Goal: Task Accomplishment & Management: Manage account settings

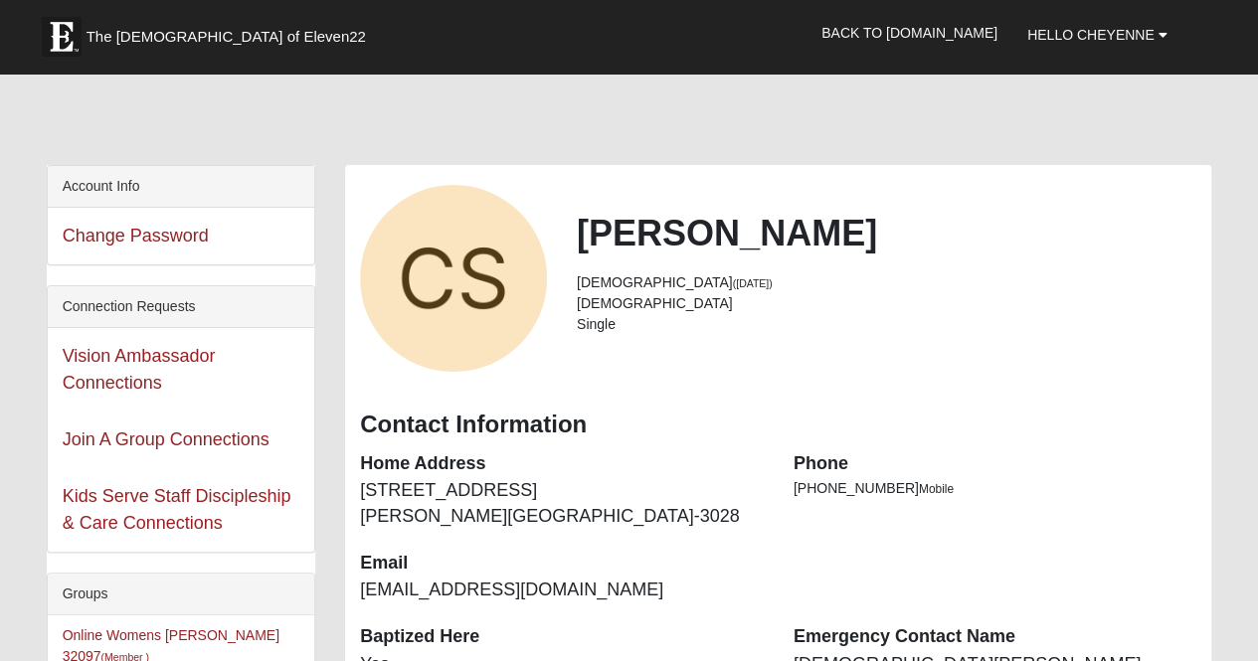
drag, startPoint x: 0, startPoint y: 0, endPoint x: 443, endPoint y: 29, distance: 443.6
click at [443, 29] on div "Hello Cheyenne My Account Log Out Back to COE22.com" at bounding box center [630, 33] width 1166 height 53
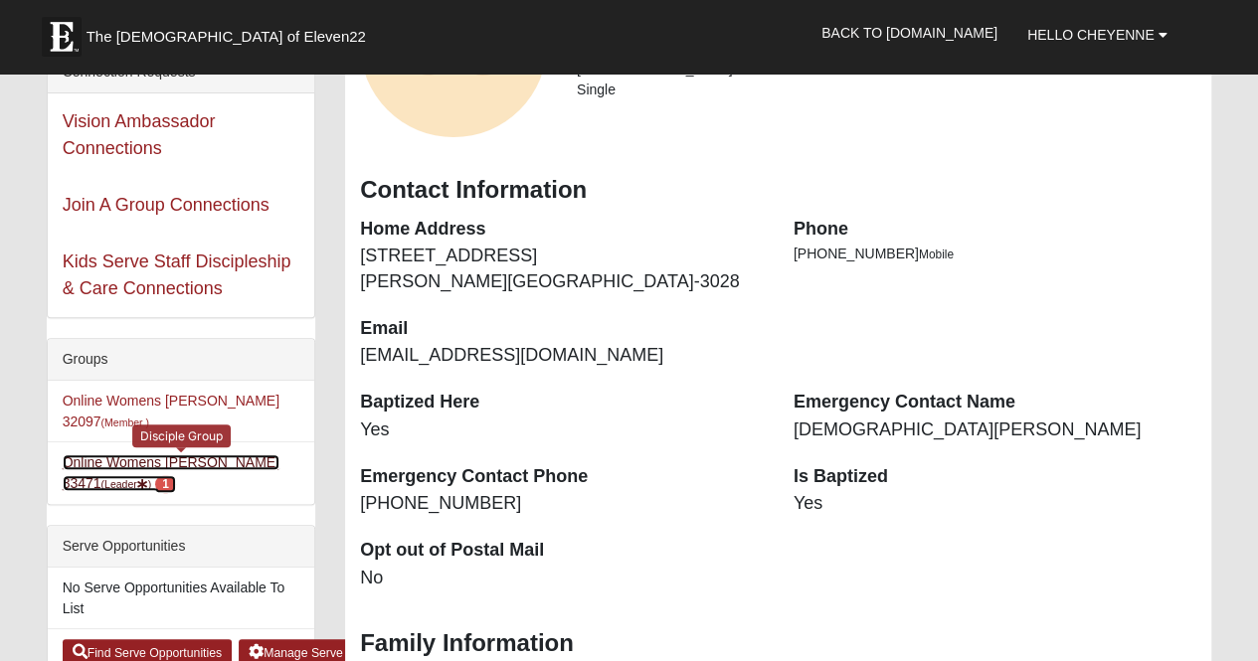
click at [139, 455] on link "Online Womens Seiler 33471 (Leader ) 1" at bounding box center [171, 473] width 217 height 37
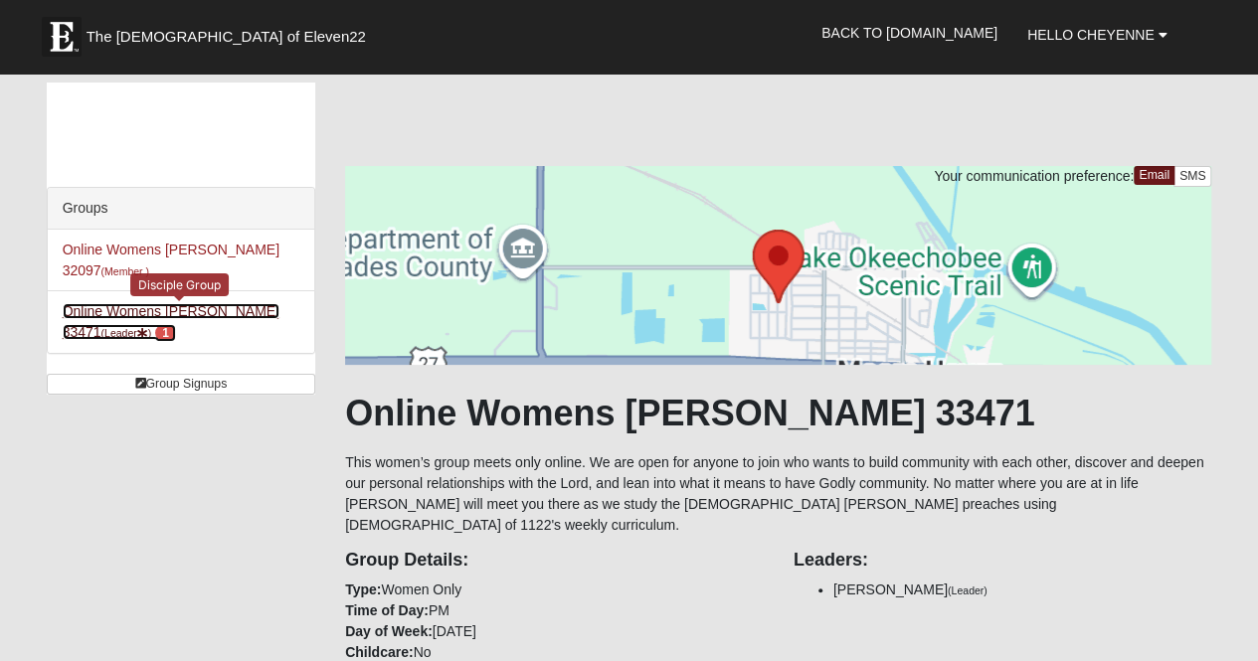
click at [143, 303] on link "Online Womens Seiler 33471 (Leader ) 1" at bounding box center [171, 321] width 217 height 37
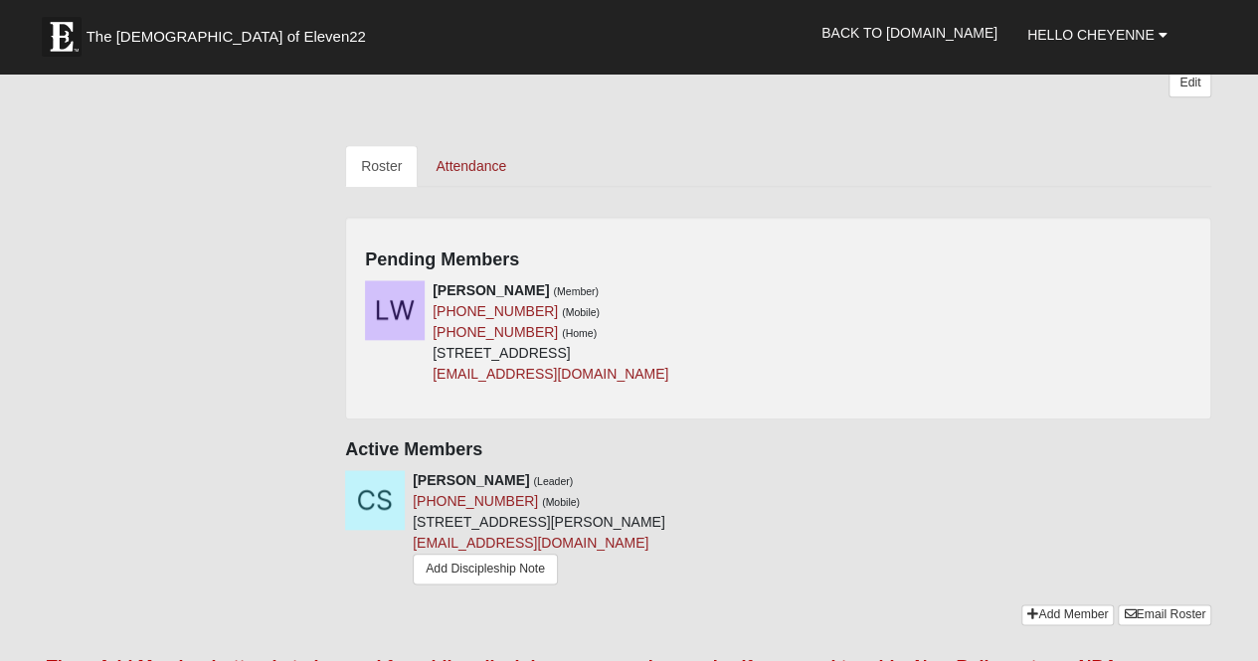
scroll to position [848, 0]
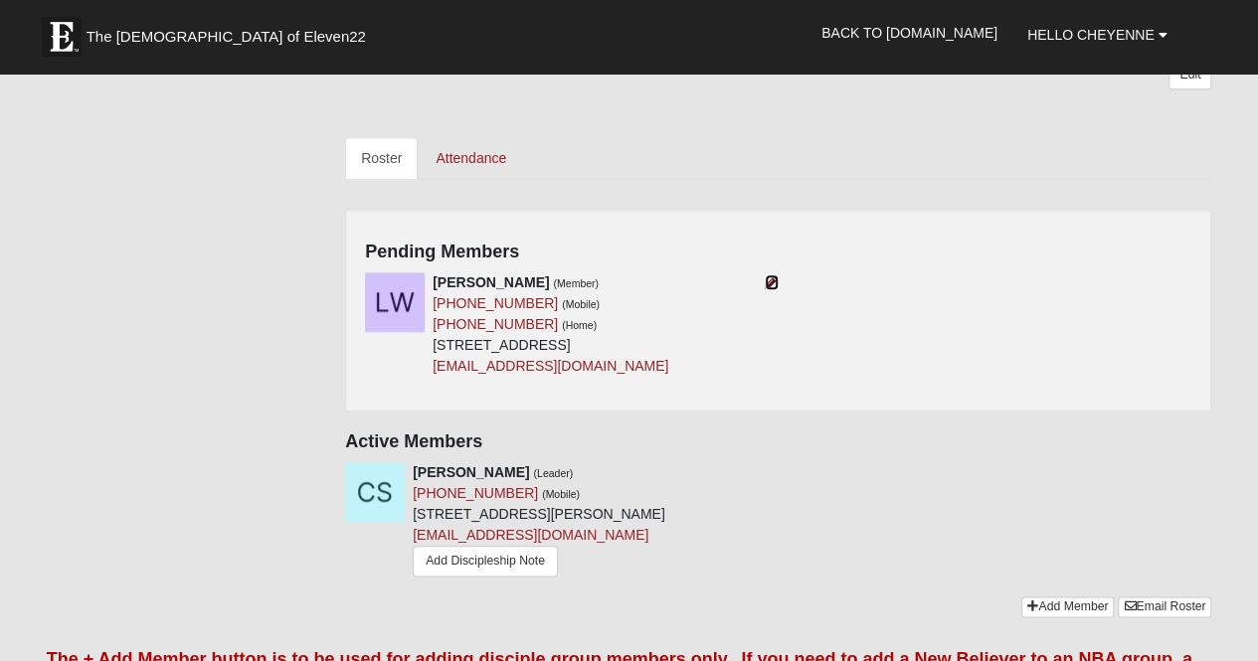
click at [774, 276] on icon at bounding box center [772, 283] width 14 height 14
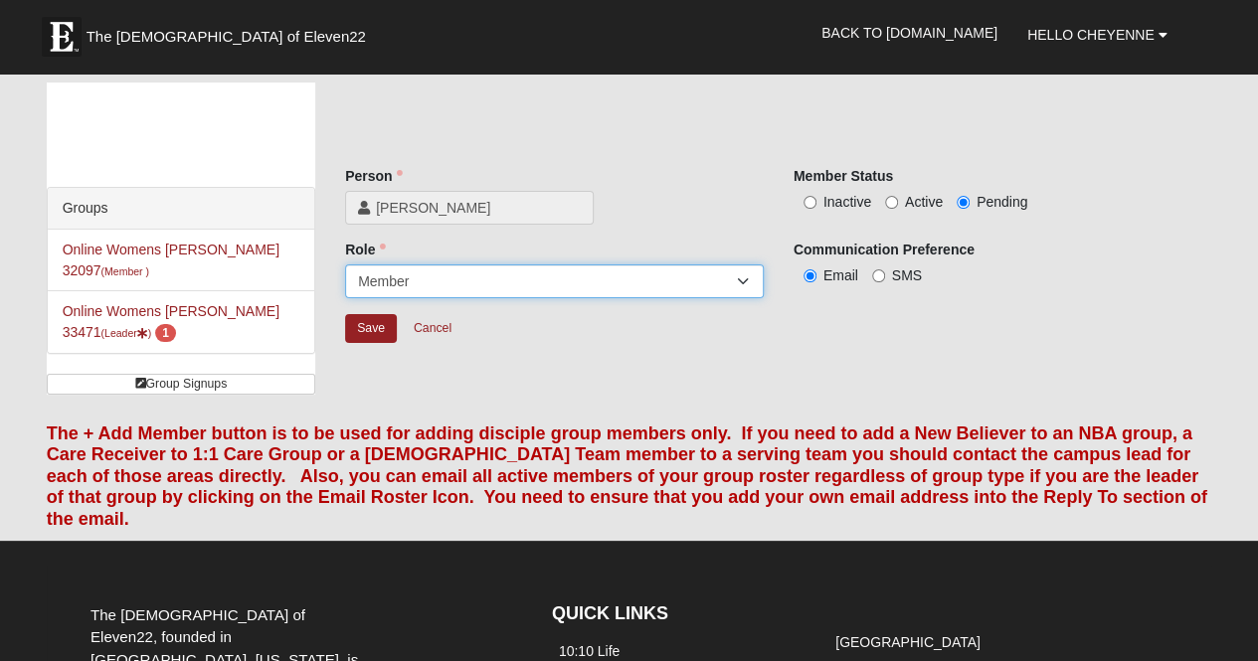
click at [455, 290] on select "Leader Coleader Coach Member Campus Lead Future Leader" at bounding box center [554, 282] width 419 height 34
click at [345, 265] on select "Leader Coleader Coach Member Campus Lead Future Leader" at bounding box center [554, 282] width 419 height 34
click at [909, 199] on span "Active" at bounding box center [924, 202] width 38 height 16
click at [898, 199] on input "Active" at bounding box center [891, 202] width 13 height 13
radio input "true"
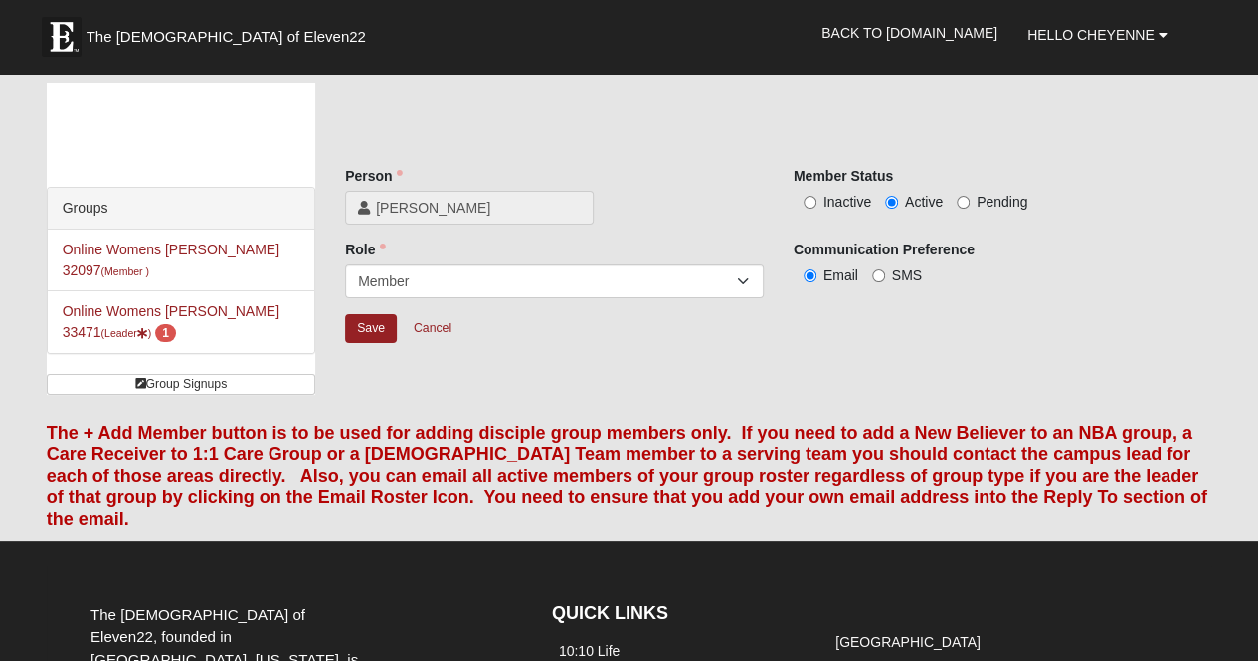
click at [889, 269] on label "SMS" at bounding box center [897, 276] width 50 height 20
click at [885, 270] on input "SMS" at bounding box center [878, 276] width 13 height 13
radio input "true"
click at [372, 331] on input "Save" at bounding box center [371, 328] width 52 height 29
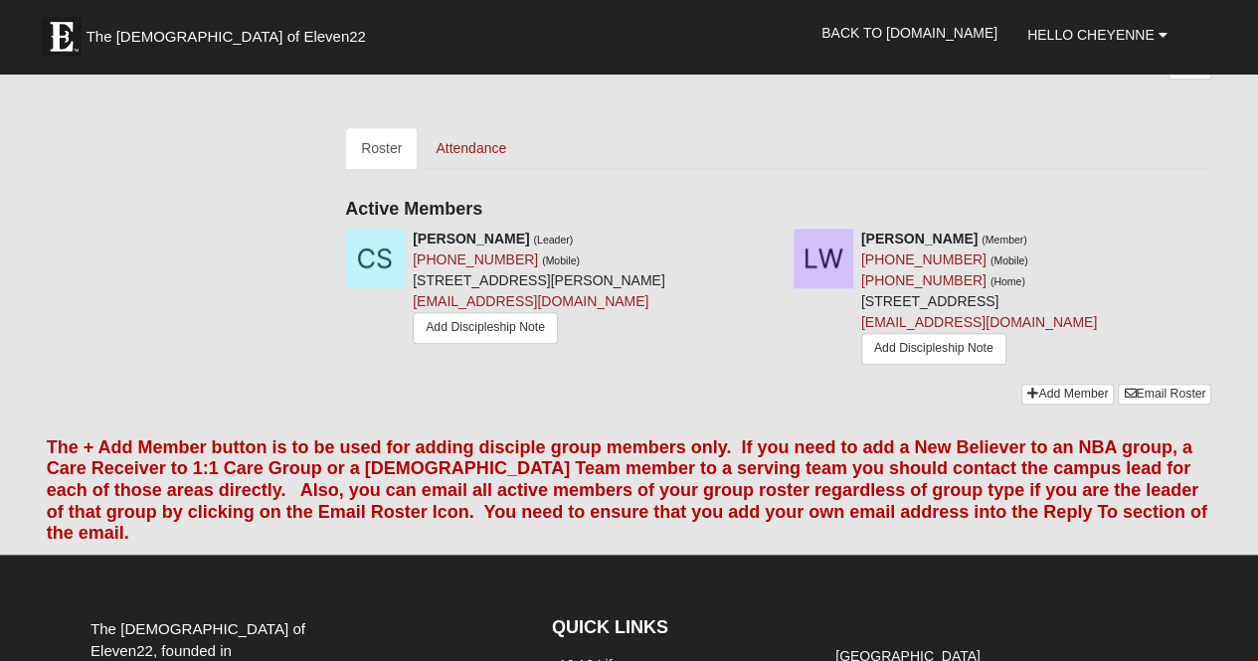
scroll to position [859, 0]
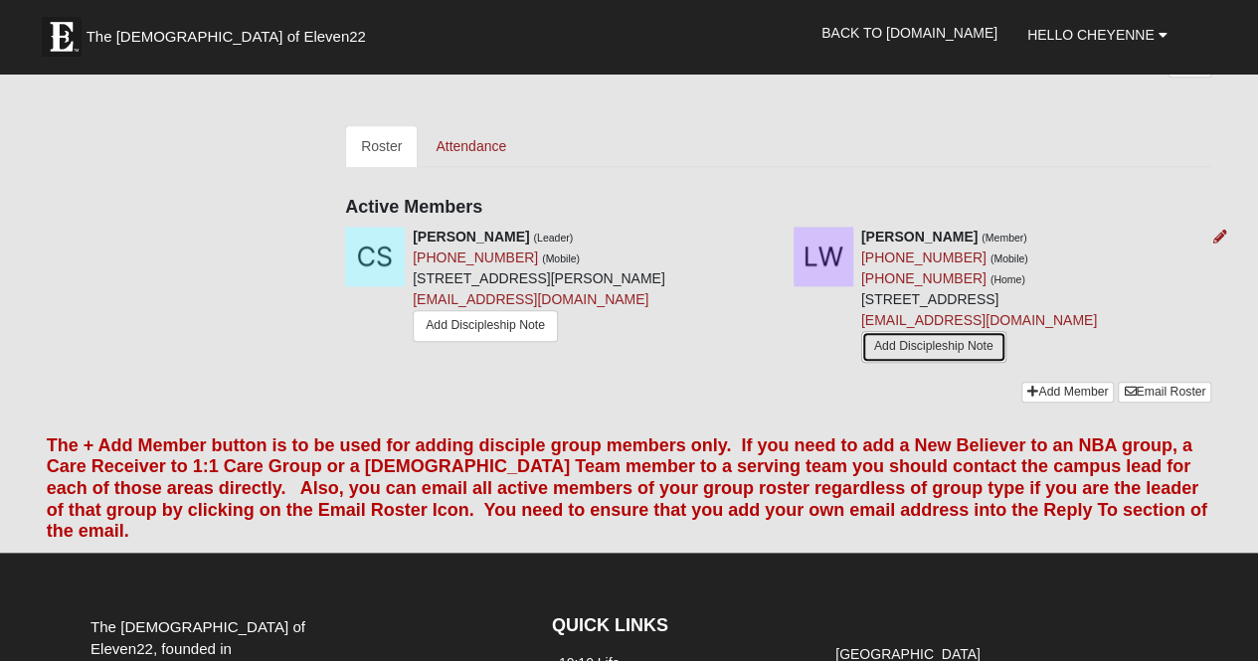
click at [934, 331] on link "Add Discipleship Note" at bounding box center [933, 346] width 145 height 31
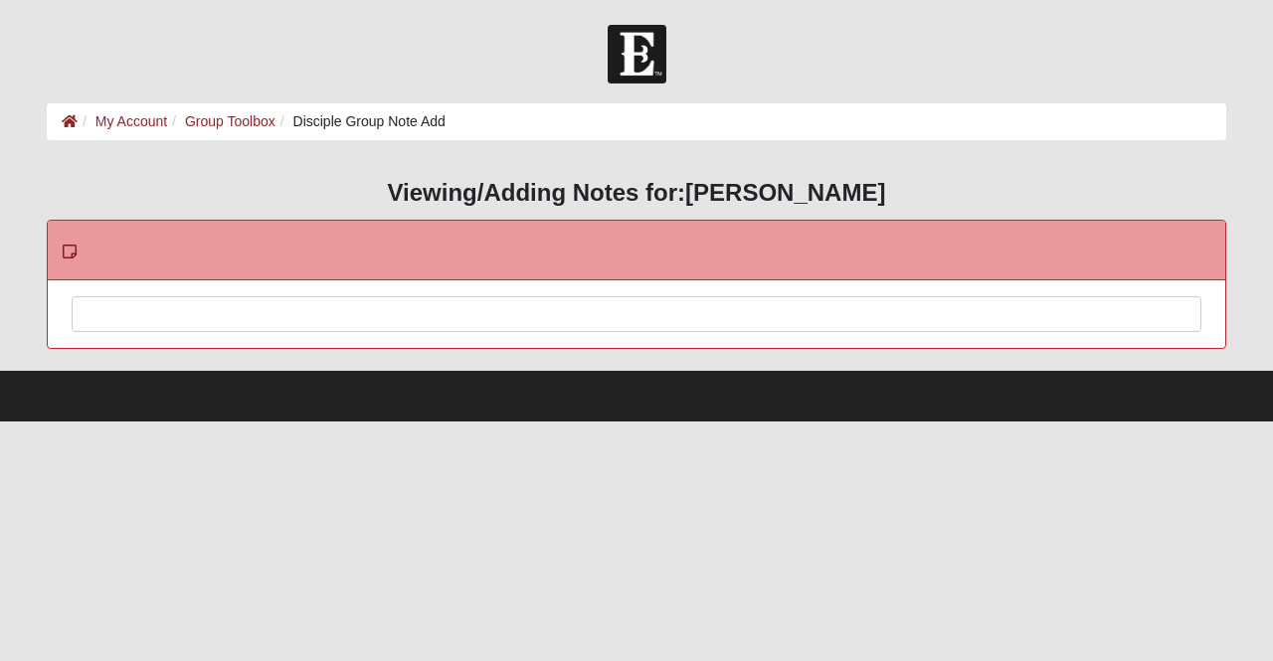
click at [790, 307] on div at bounding box center [637, 341] width 1128 height 88
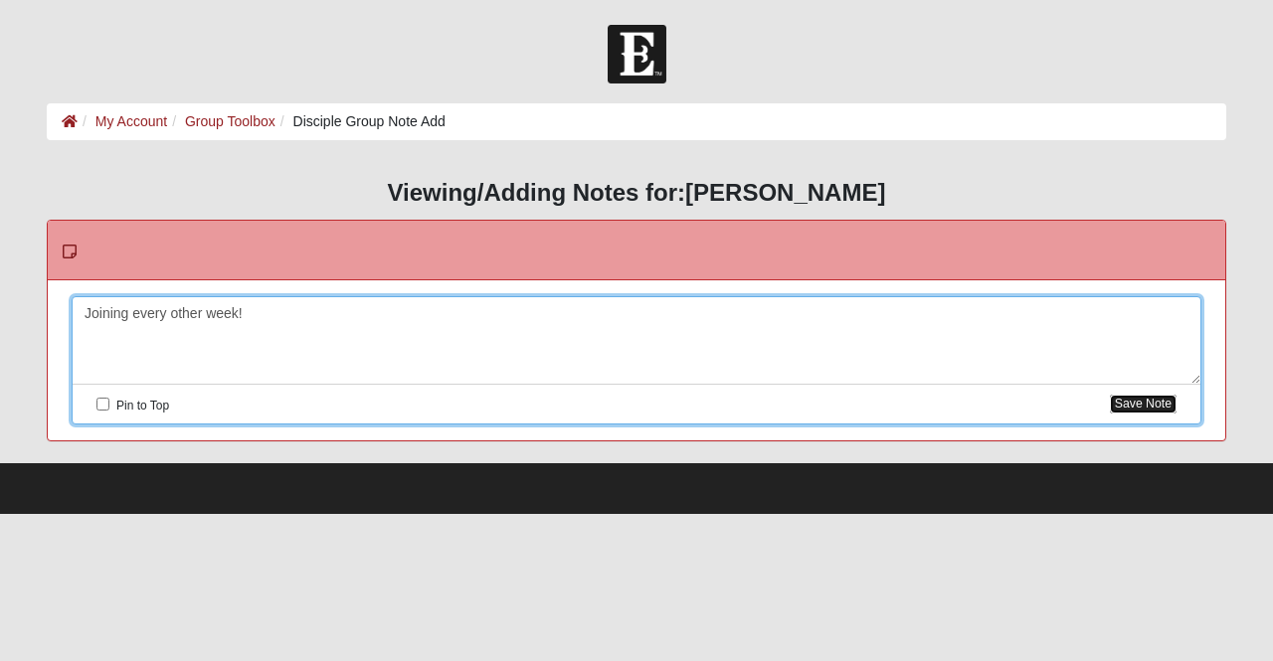
click at [1158, 404] on button "Save Note" at bounding box center [1143, 404] width 67 height 19
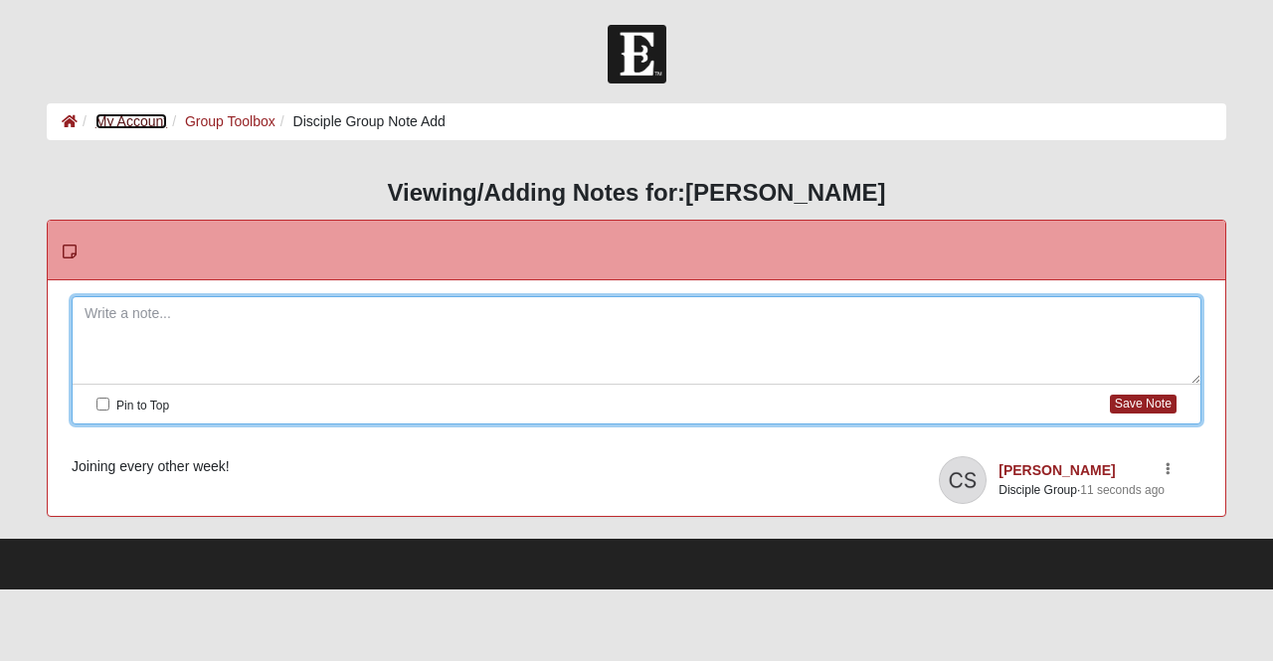
click at [145, 120] on link "My Account" at bounding box center [131, 121] width 72 height 16
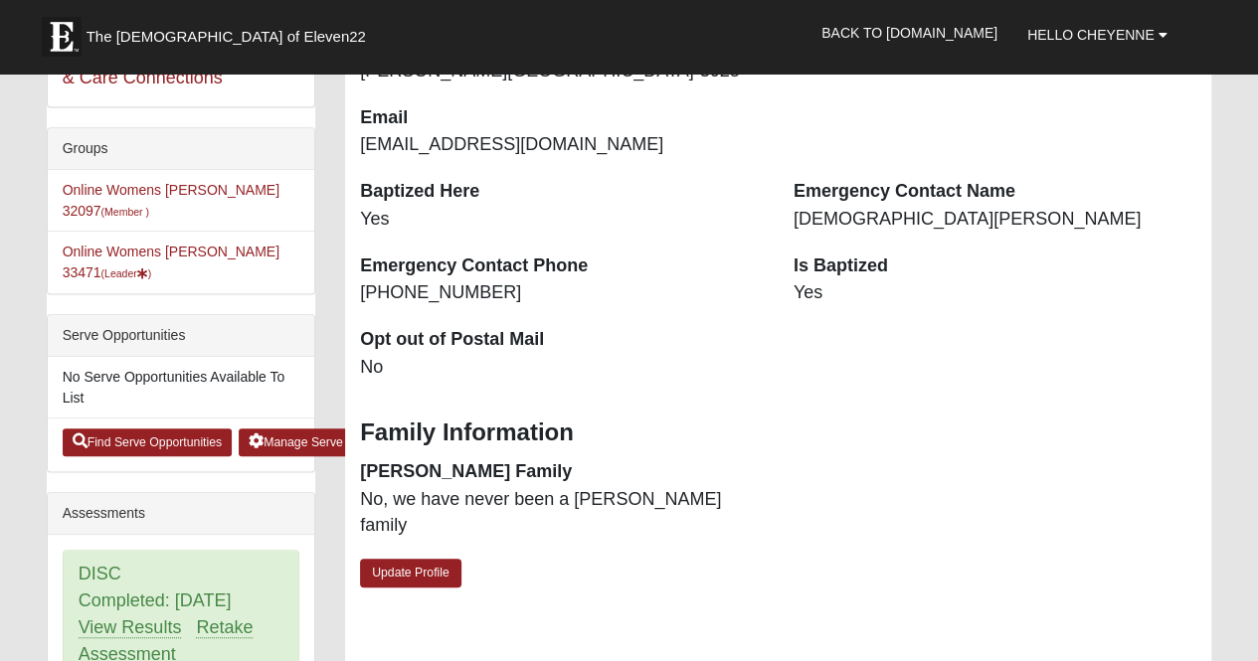
scroll to position [414, 0]
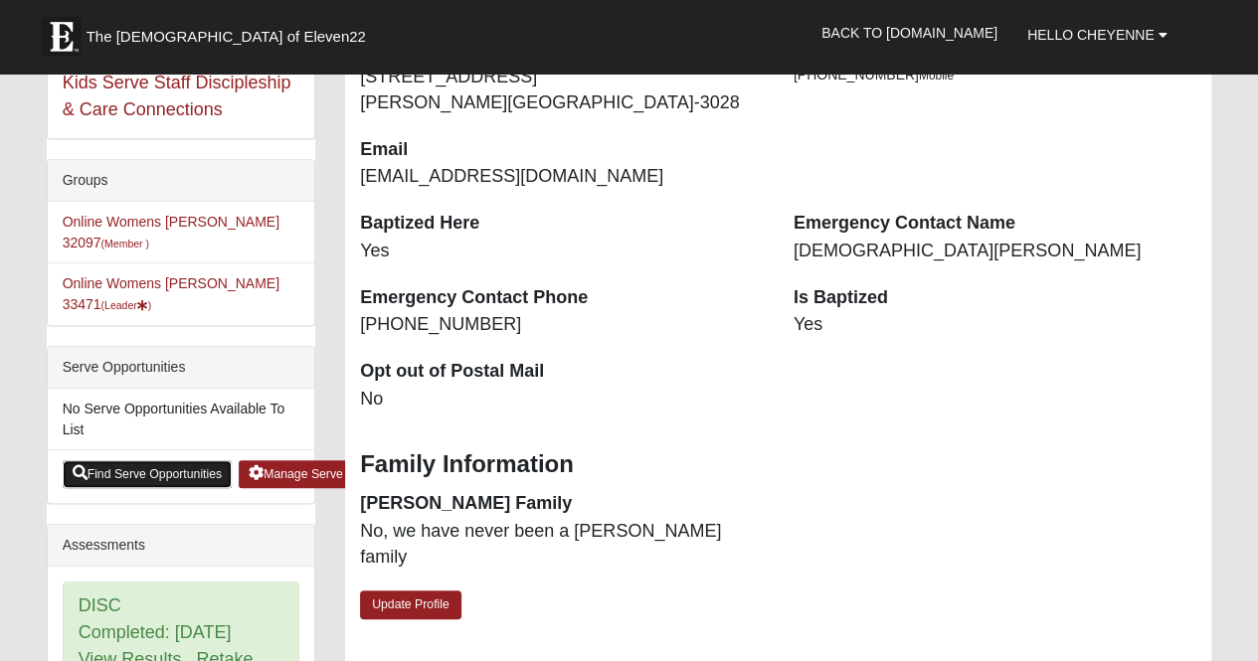
click at [181, 461] on link "Find Serve Opportunities" at bounding box center [148, 475] width 170 height 28
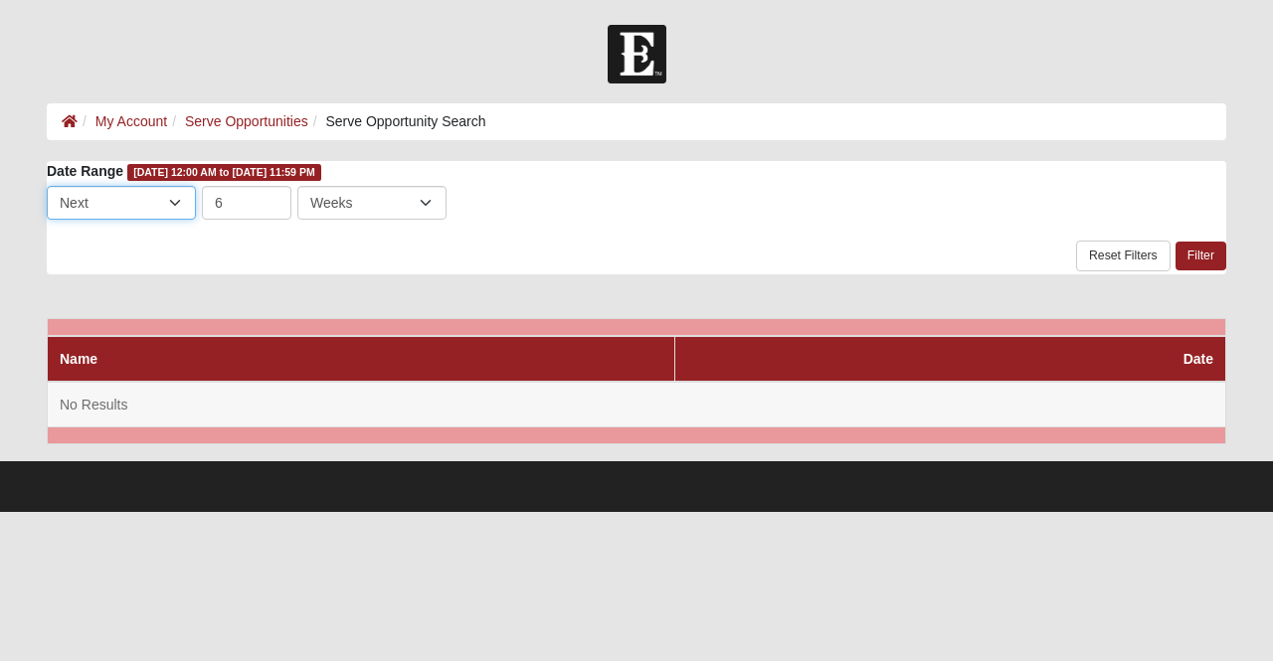
click at [167, 197] on select "Last Next" at bounding box center [121, 203] width 149 height 34
click at [47, 186] on select "Last Next" at bounding box center [121, 203] width 149 height 34
click at [354, 190] on select "Days Weeks Months" at bounding box center [371, 203] width 149 height 34
select select "3"
click at [297, 186] on select "Days Weeks Months" at bounding box center [371, 203] width 149 height 34
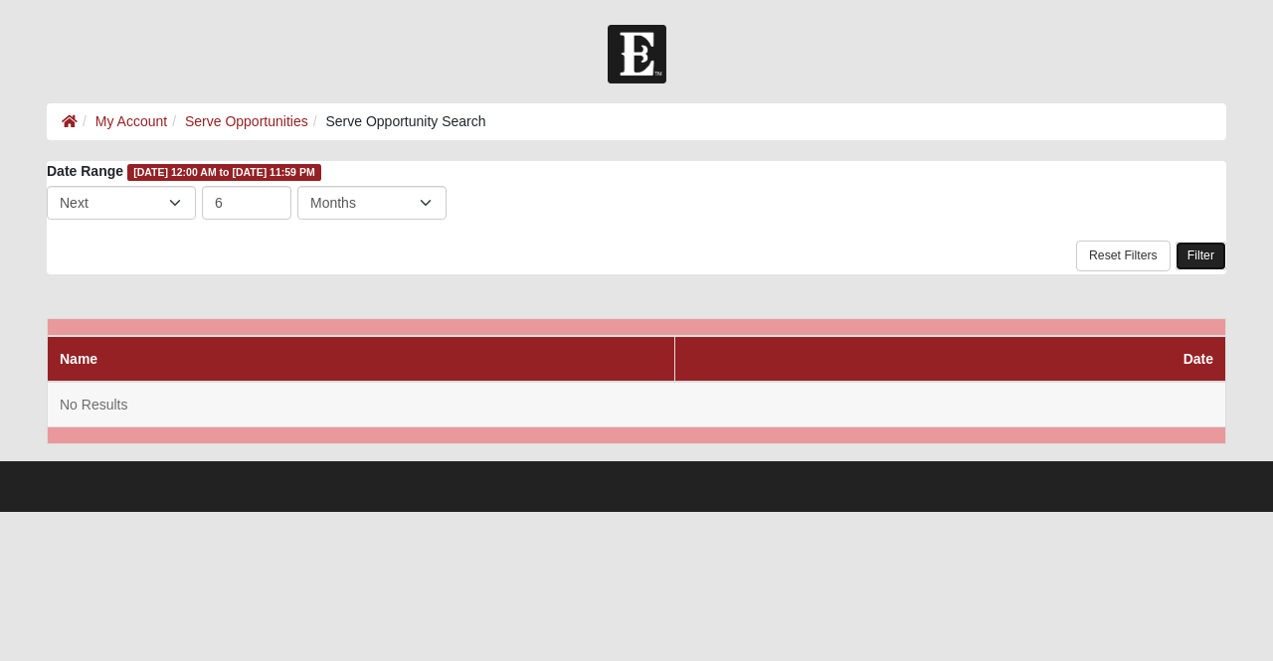
click at [1194, 256] on link "Filter" at bounding box center [1201, 256] width 51 height 29
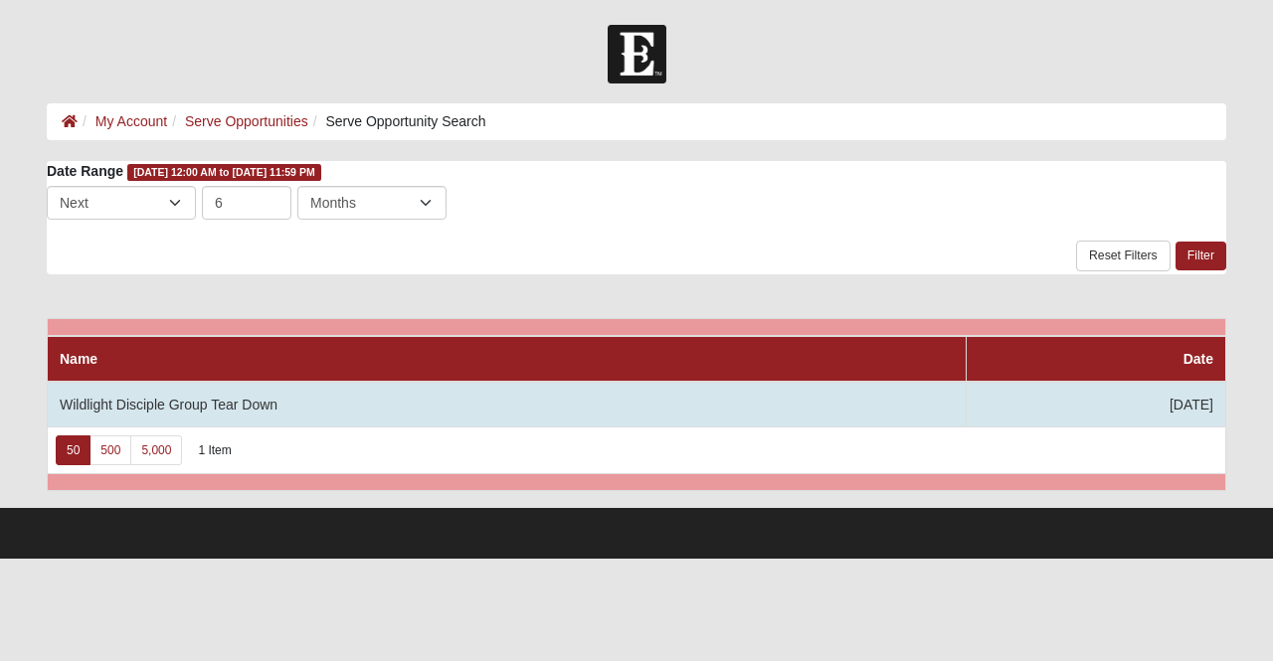
click at [470, 399] on td "Wildlight Disciple Group Tear Down" at bounding box center [507, 405] width 919 height 46
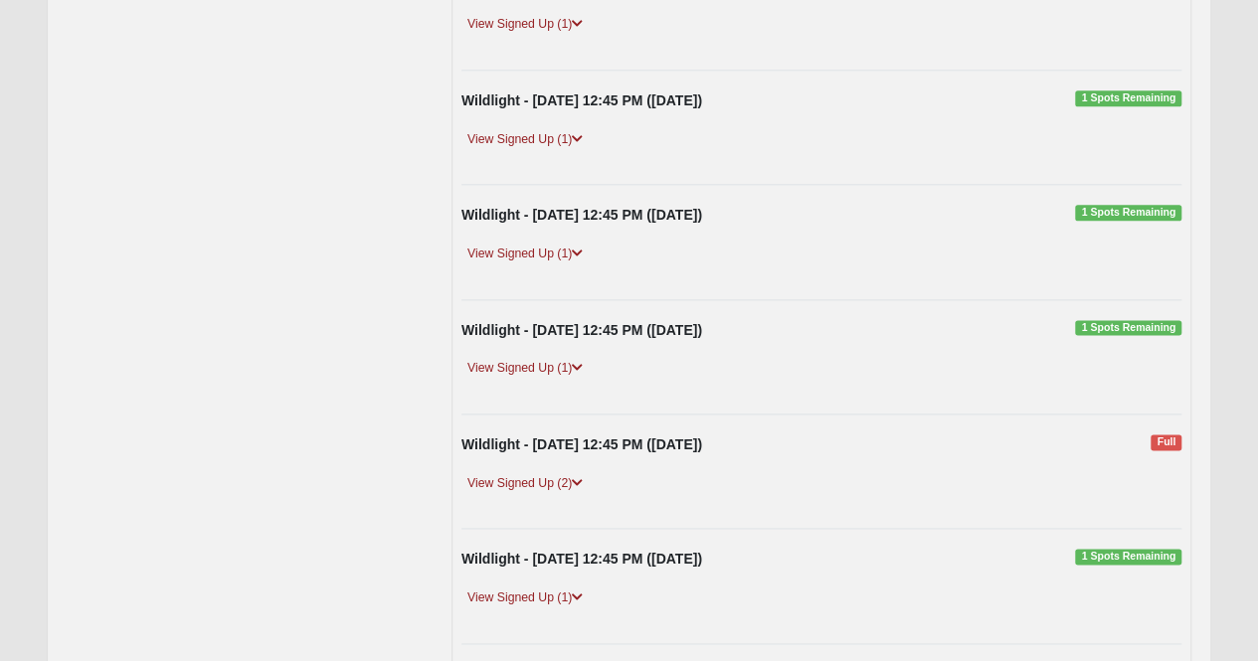
scroll to position [1166, 0]
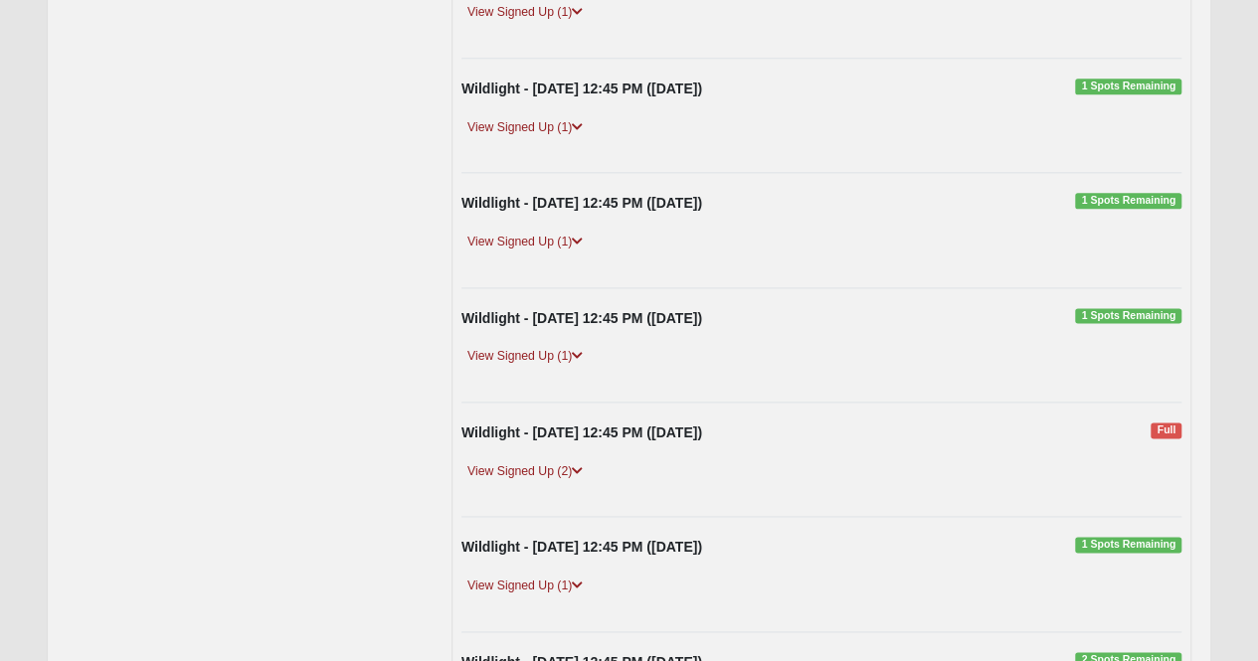
drag, startPoint x: 1256, startPoint y: 226, endPoint x: 1272, endPoint y: 327, distance: 102.7
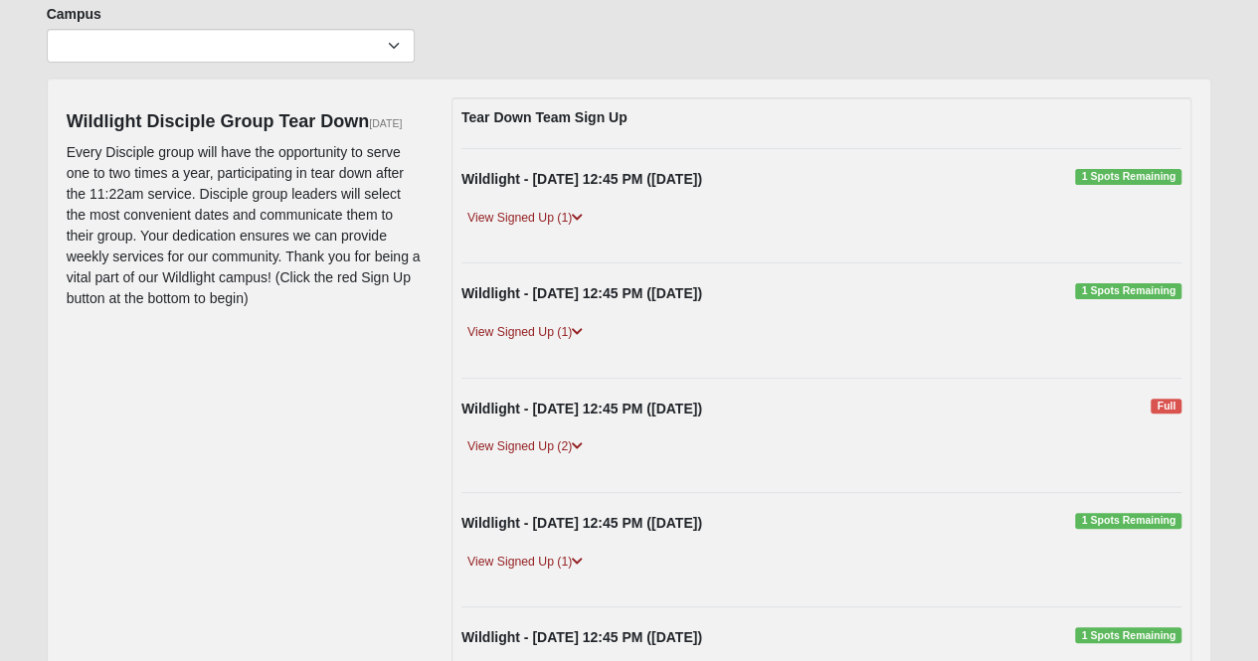
scroll to position [0, 0]
